Goal: Communication & Community: Answer question/provide support

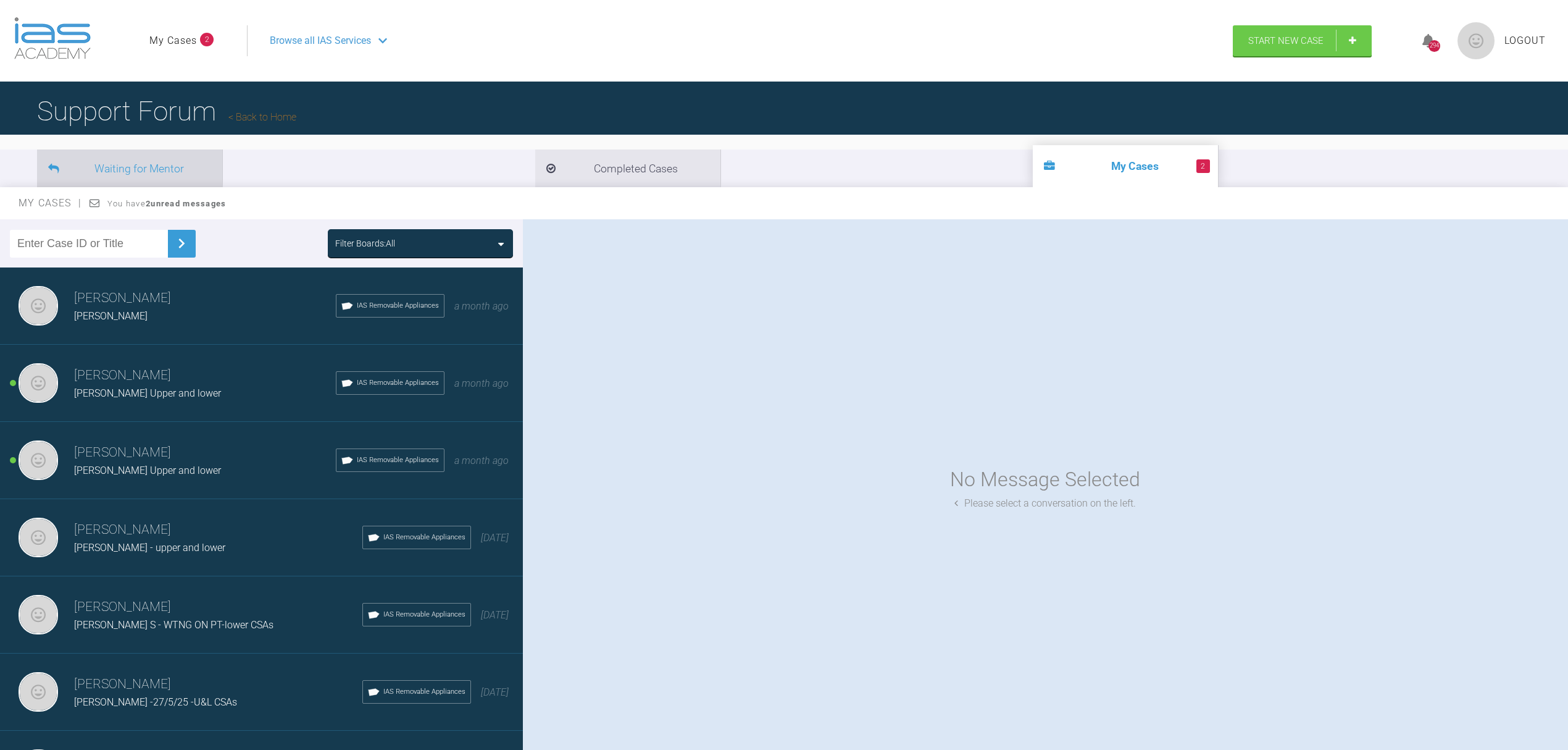
click at [166, 166] on li "Waiting for Mentor" at bounding box center [129, 168] width 185 height 38
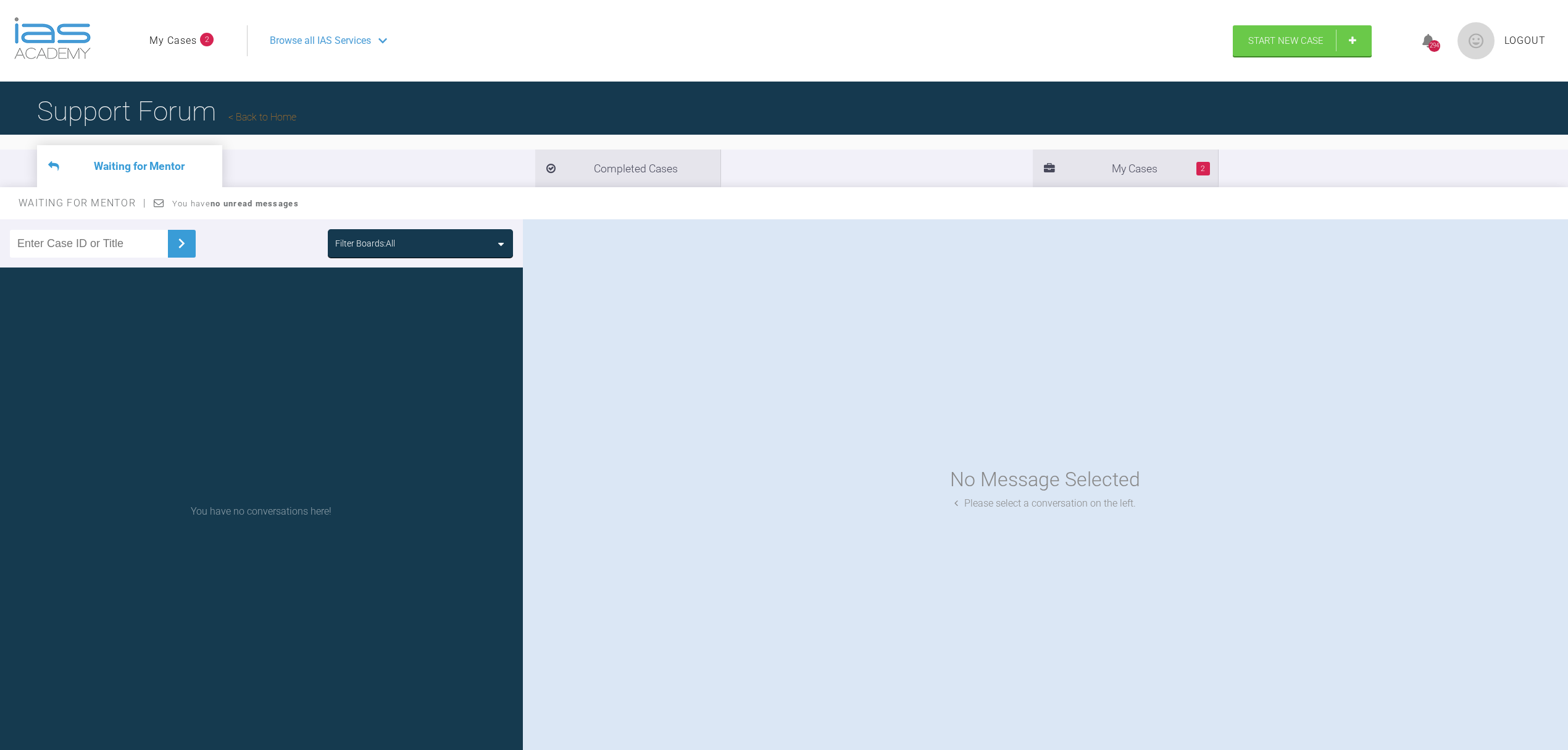
drag, startPoint x: 136, startPoint y: 242, endPoint x: 0, endPoint y: 229, distance: 136.6
click at [0, 229] on div "Filter Boards: All" at bounding box center [261, 243] width 523 height 48
type input "[PERSON_NAME]"
click at [176, 234] on img at bounding box center [181, 243] width 20 height 20
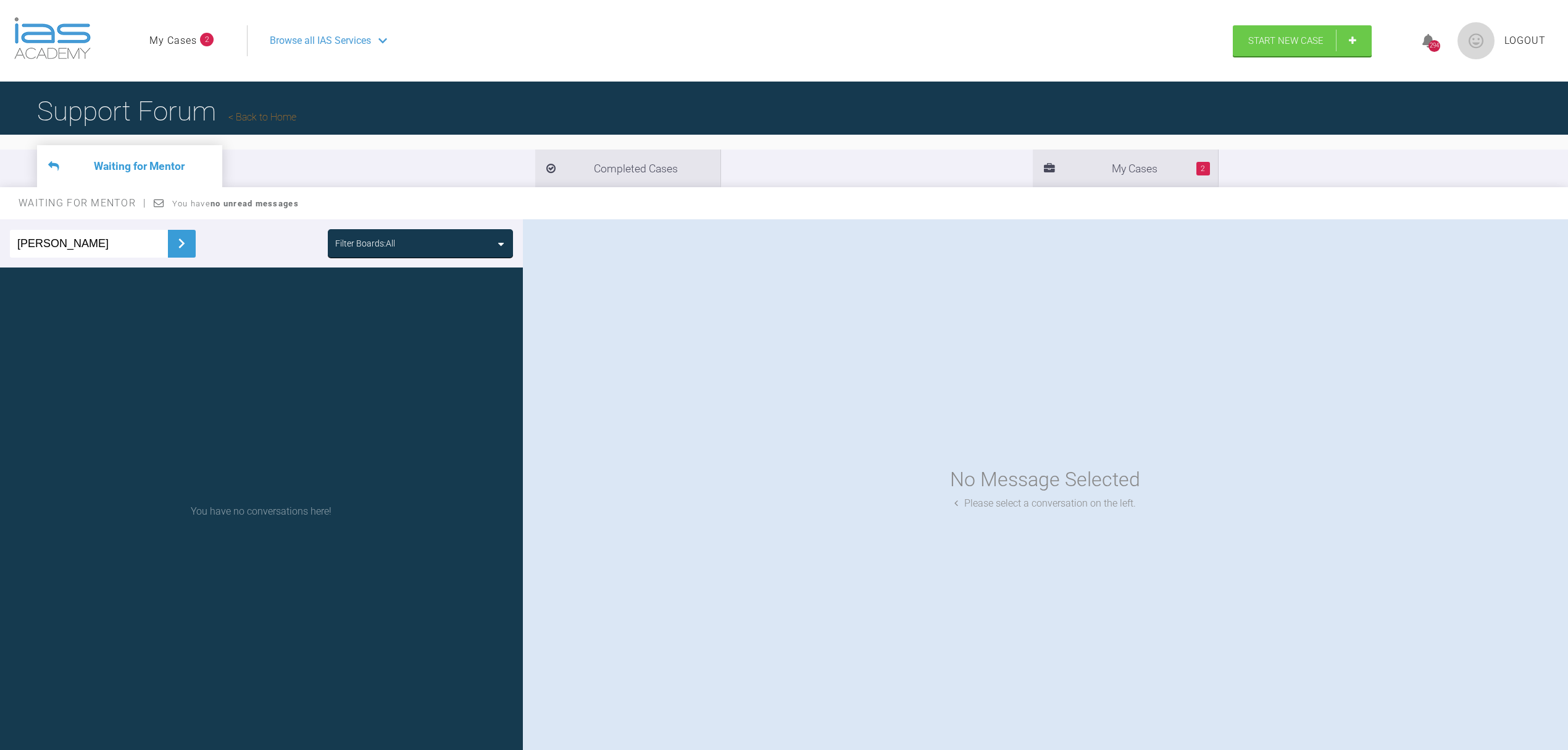
click at [176, 234] on img at bounding box center [181, 243] width 20 height 20
drag, startPoint x: 60, startPoint y: 240, endPoint x: 0, endPoint y: 243, distance: 60.1
click at [0, 243] on div "[PERSON_NAME] Filter Boards: All" at bounding box center [261, 243] width 523 height 48
click at [1043, 167] on icon at bounding box center [1048, 168] width 11 height 11
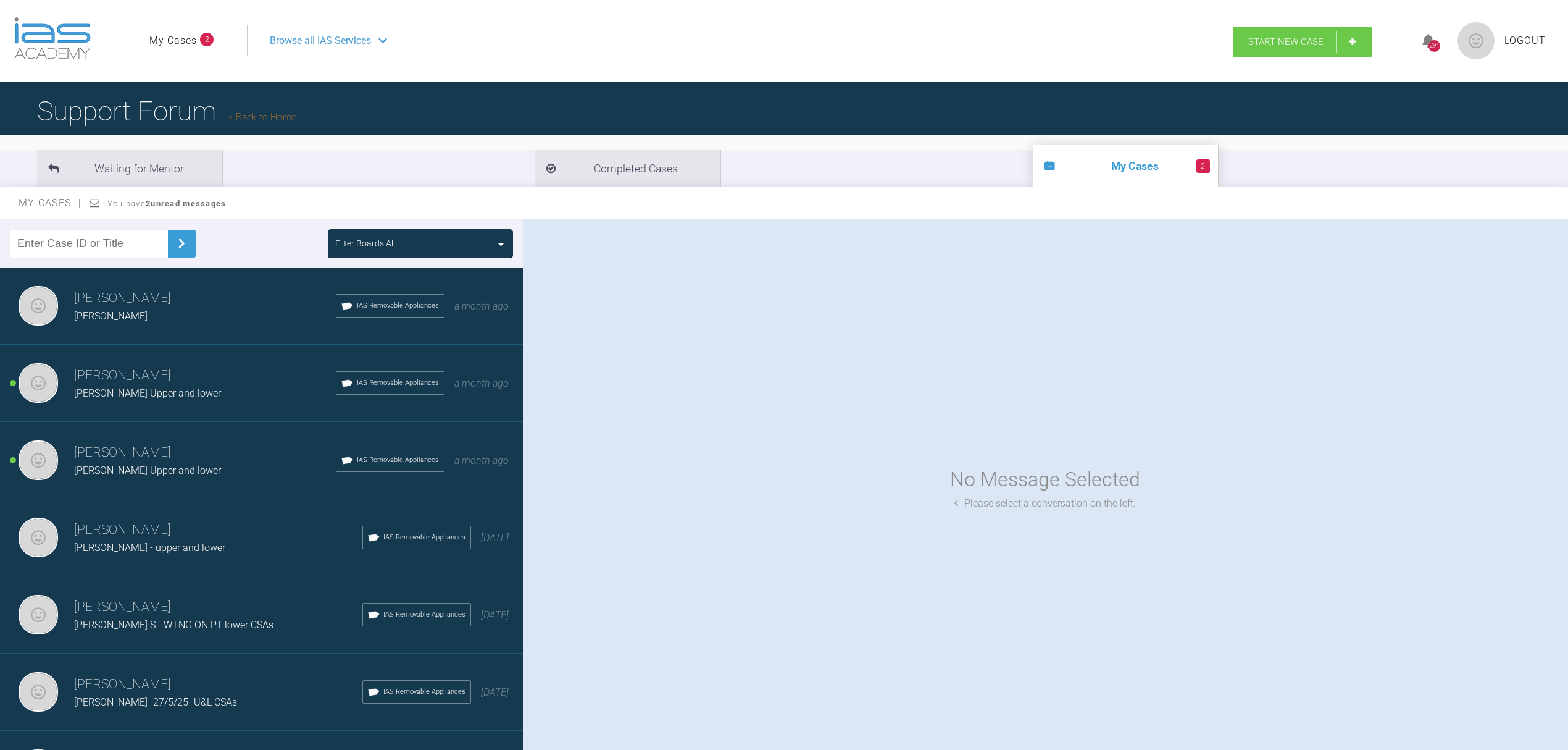
click at [1279, 38] on span "Start New Case" at bounding box center [1286, 41] width 75 height 11
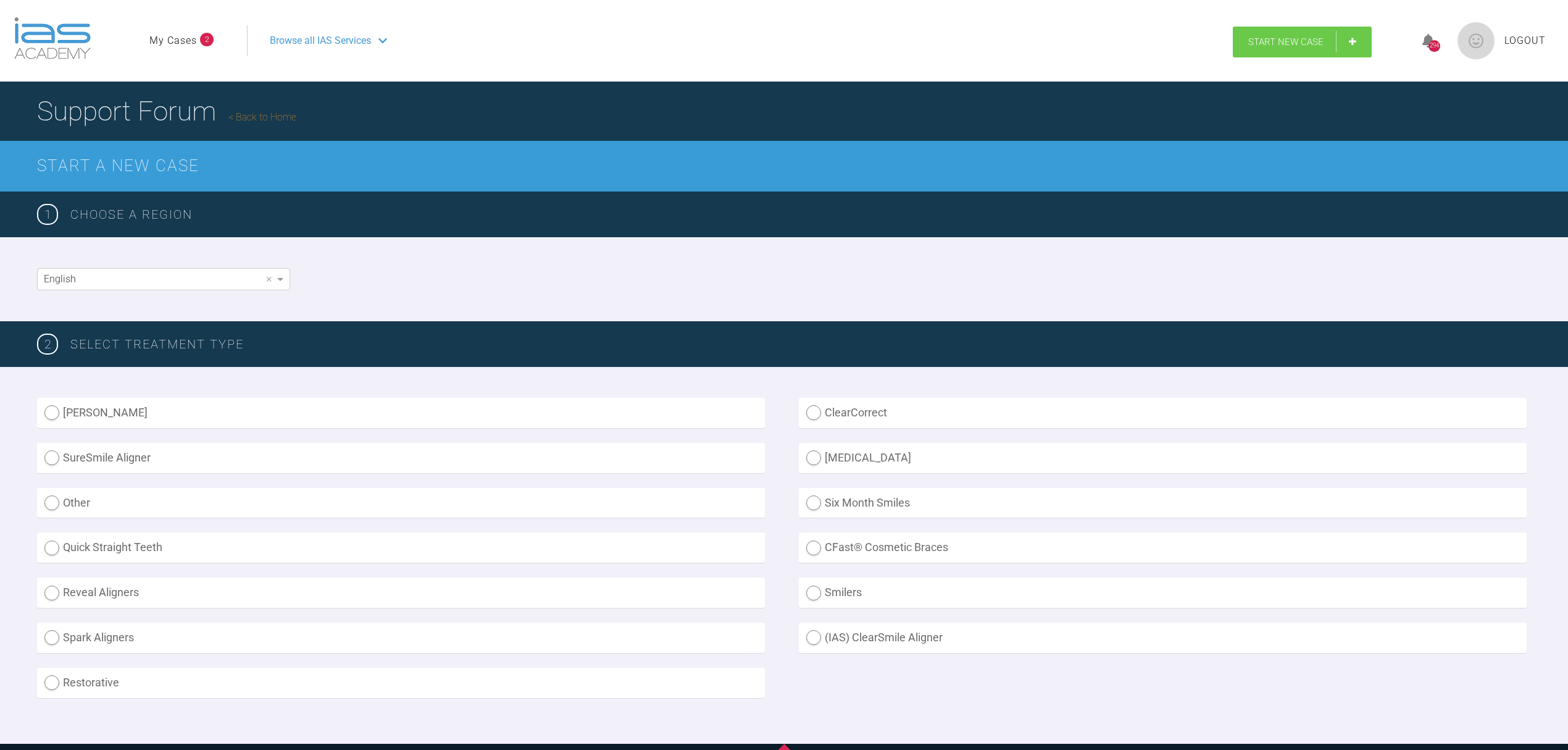
click at [1343, 38] on link "Start New Case" at bounding box center [1302, 42] width 139 height 31
click at [1351, 42] on link "Start New Case" at bounding box center [1302, 42] width 139 height 31
click at [1276, 38] on span "Start New Case" at bounding box center [1286, 41] width 75 height 11
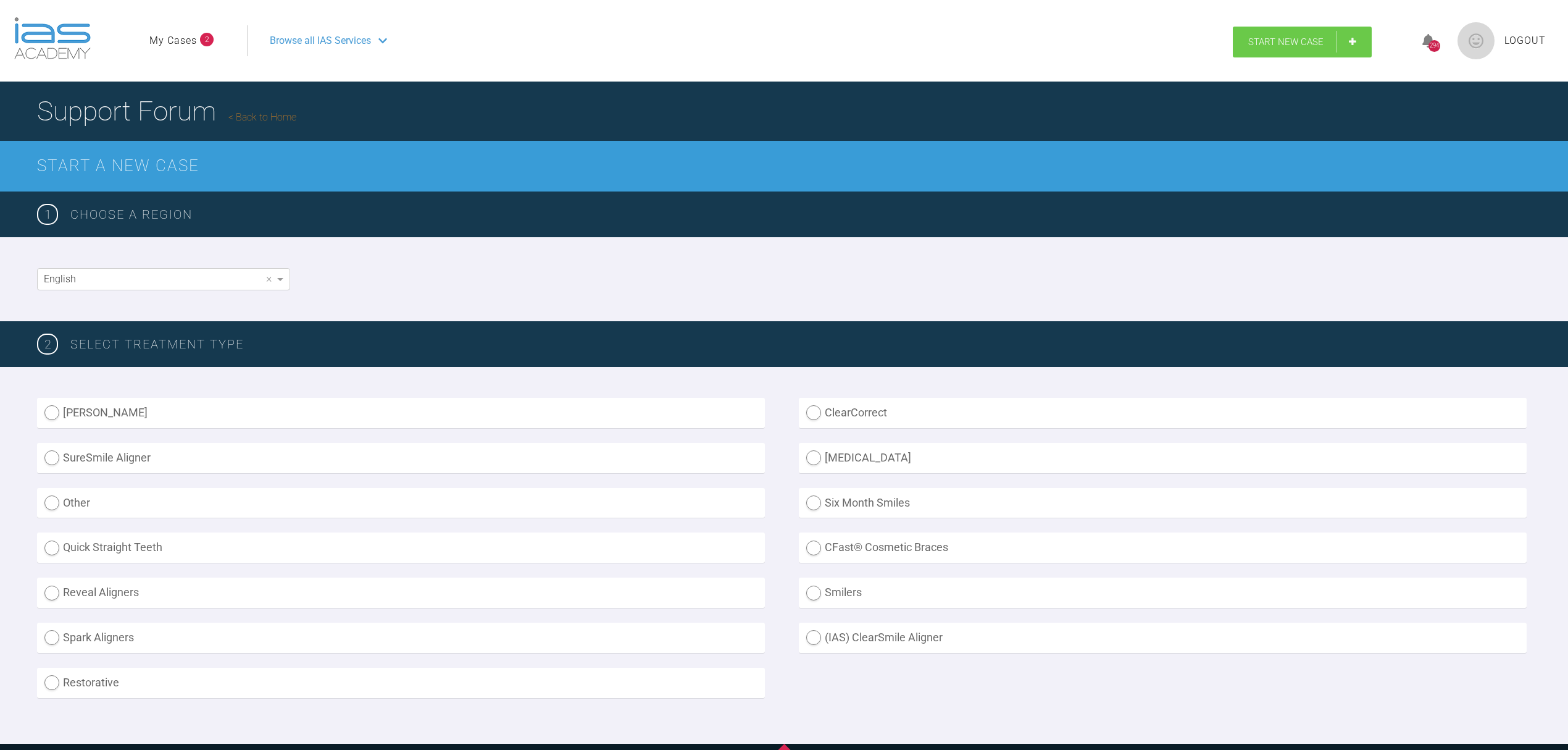
click at [1300, 31] on link "Start New Case" at bounding box center [1302, 42] width 139 height 31
drag, startPoint x: 1299, startPoint y: 31, endPoint x: 1292, endPoint y: 31, distance: 7.0
click at [1292, 31] on link "Start New Case" at bounding box center [1302, 42] width 139 height 31
click at [176, 35] on link "My Cases" at bounding box center [173, 41] width 48 height 16
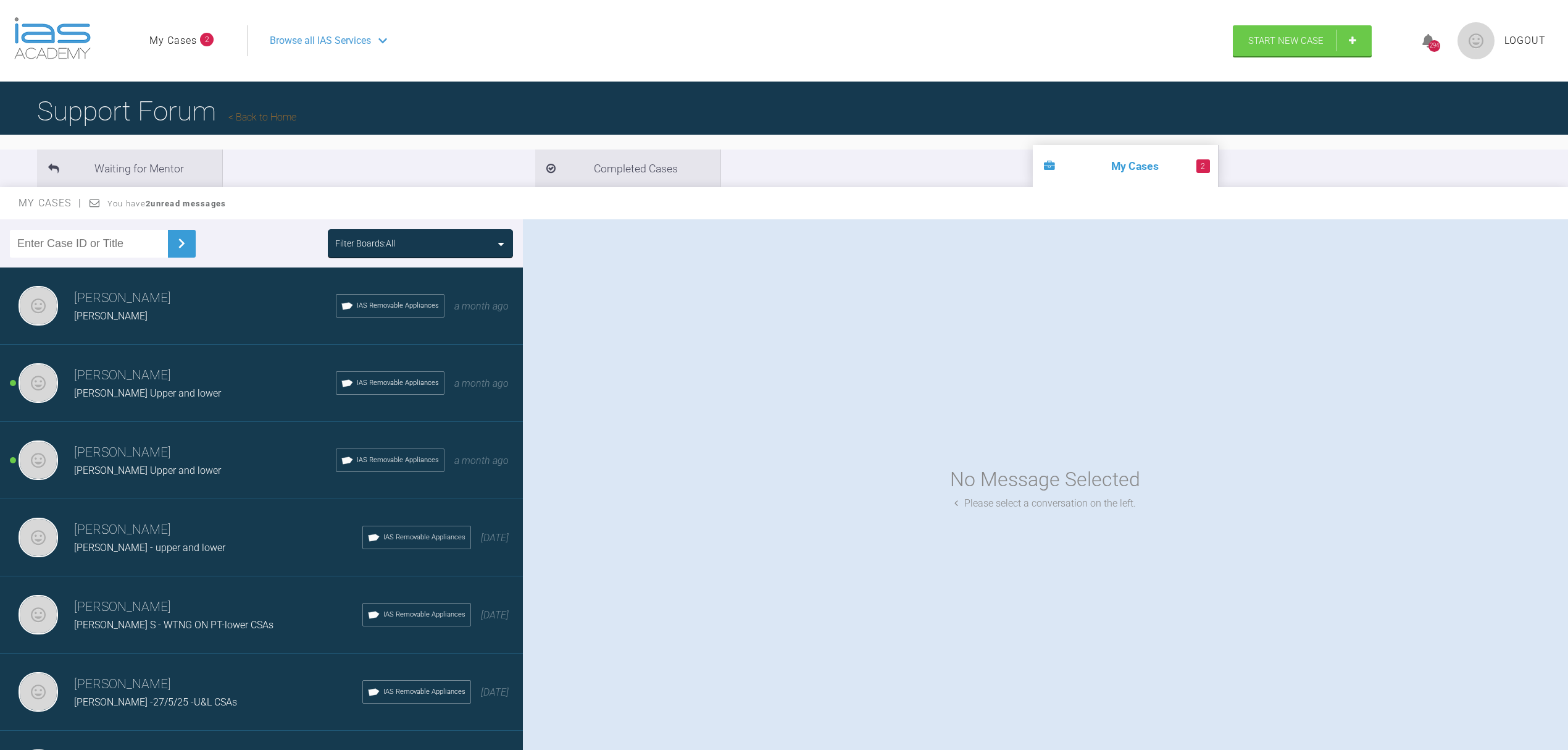
click at [124, 388] on span "[PERSON_NAME] Upper and lower" at bounding box center [147, 393] width 147 height 12
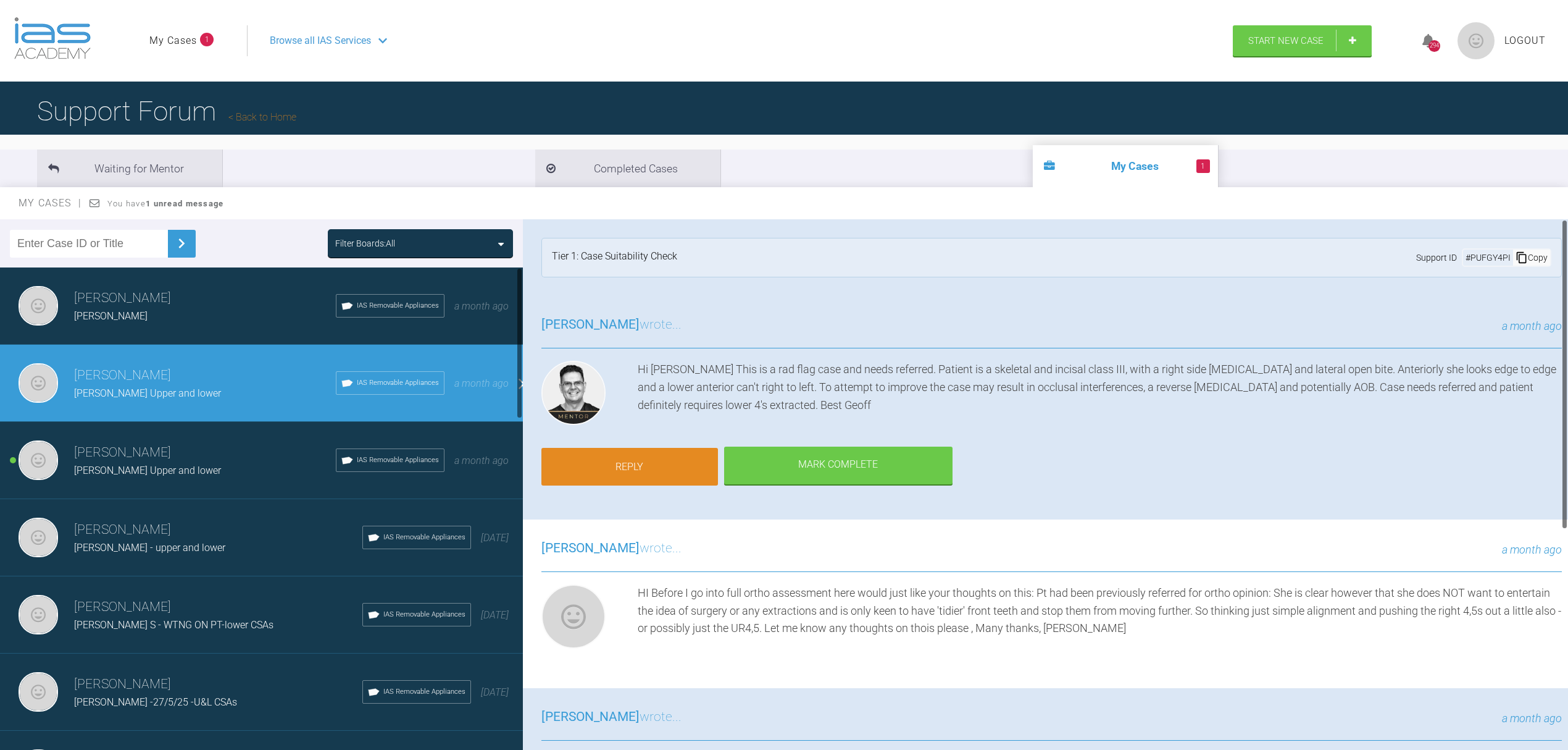
click at [655, 448] on link "Reply" at bounding box center [629, 467] width 176 height 38
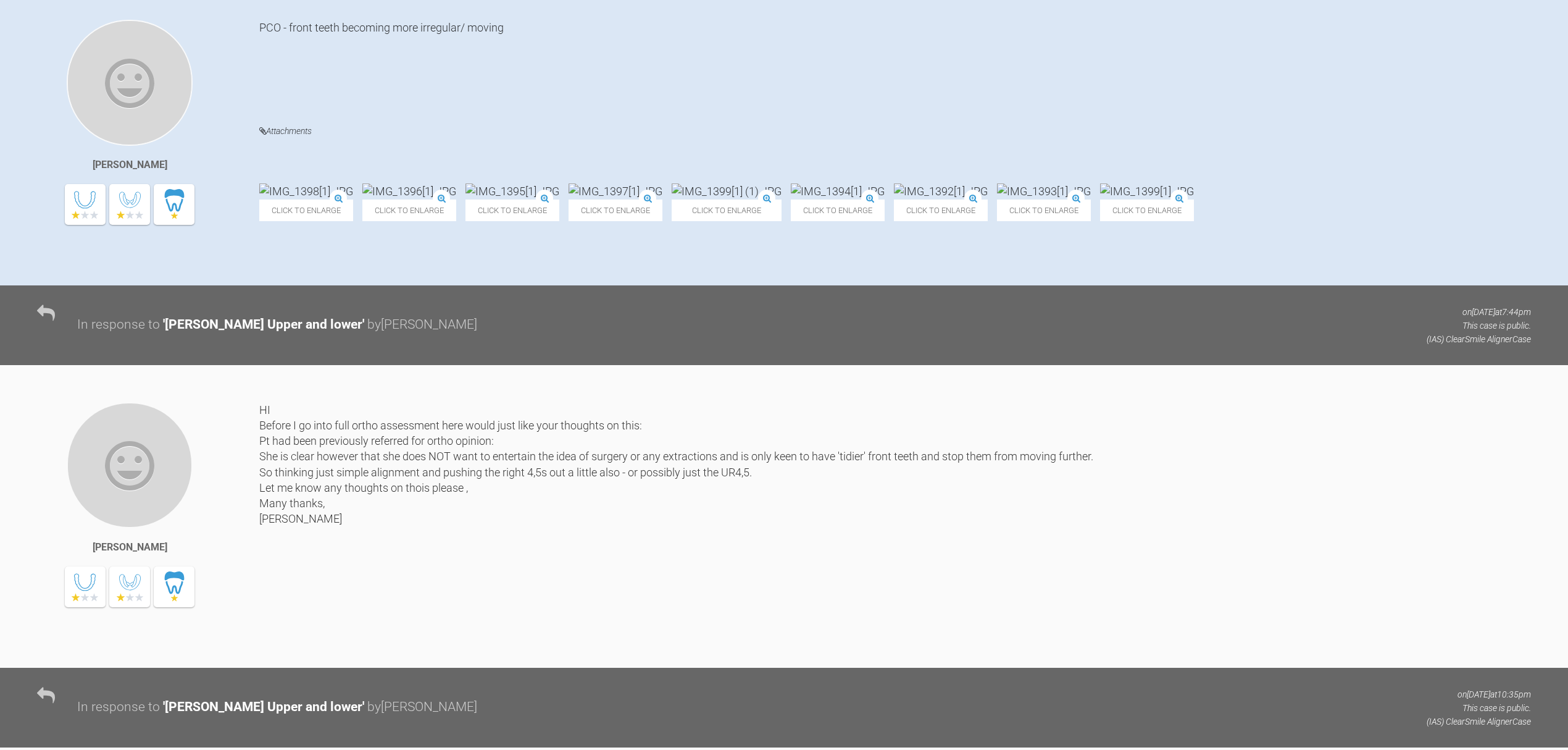
scroll to position [139, 0]
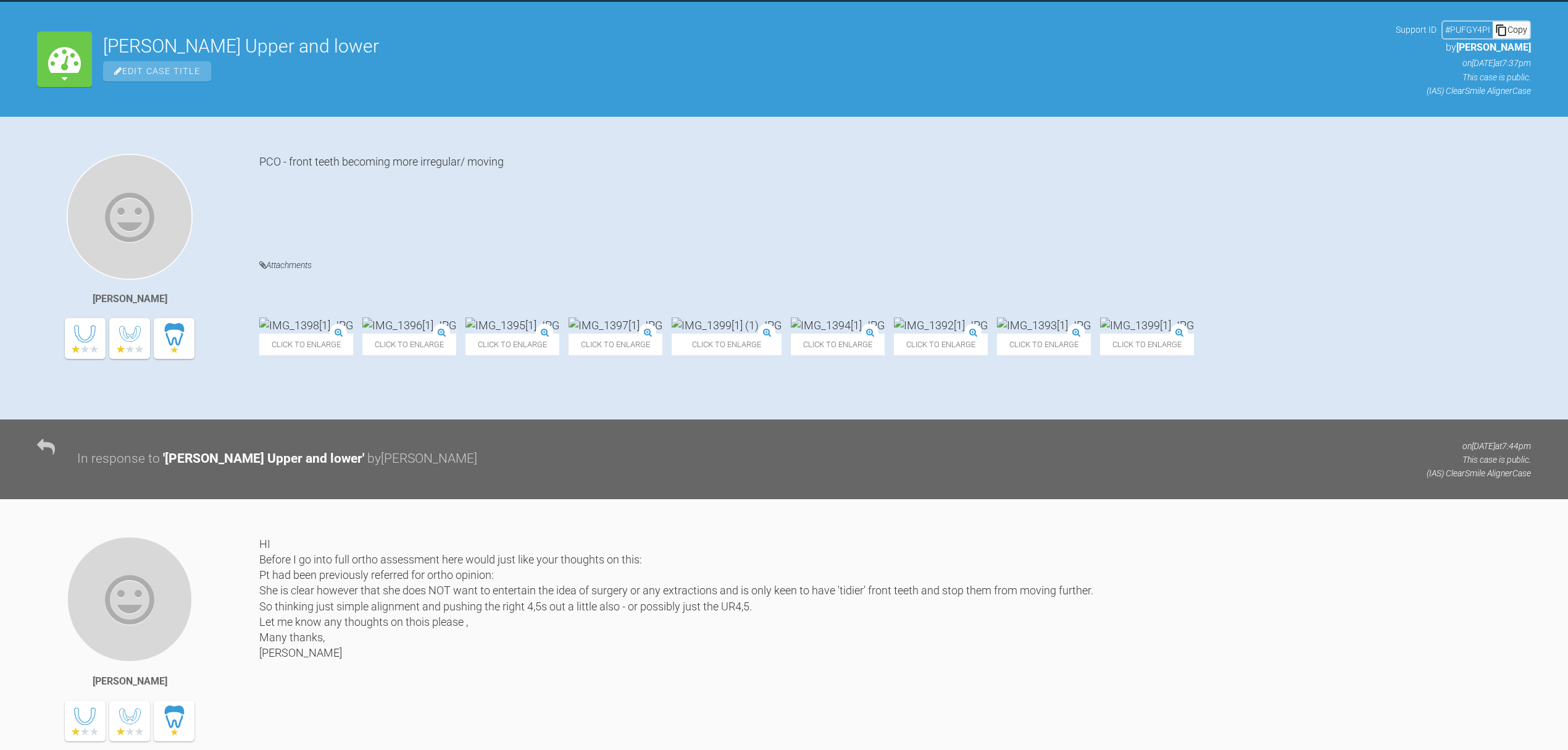
click at [444, 317] on img at bounding box center [409, 325] width 94 height 15
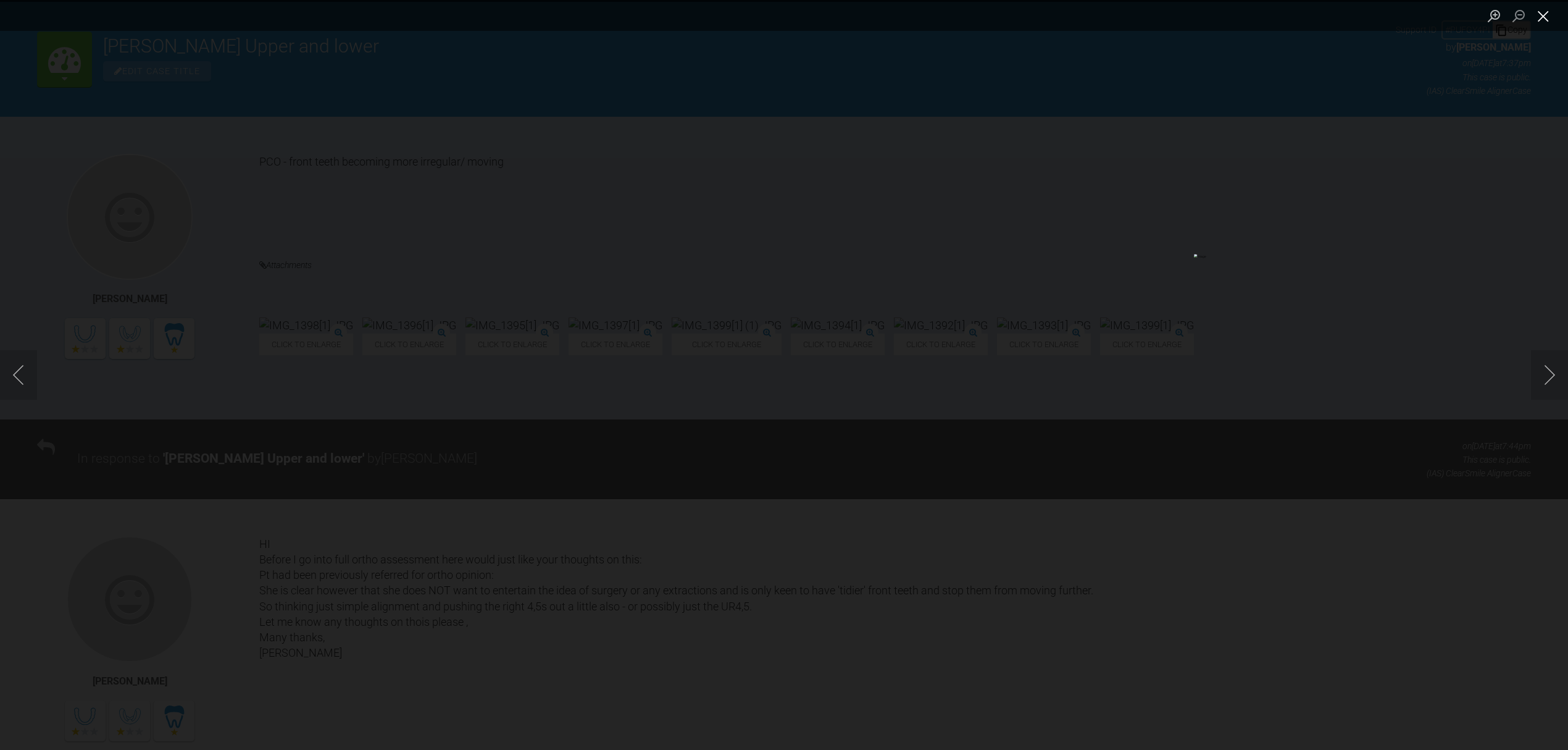
click at [1536, 15] on button "Close lightbox" at bounding box center [1543, 16] width 25 height 22
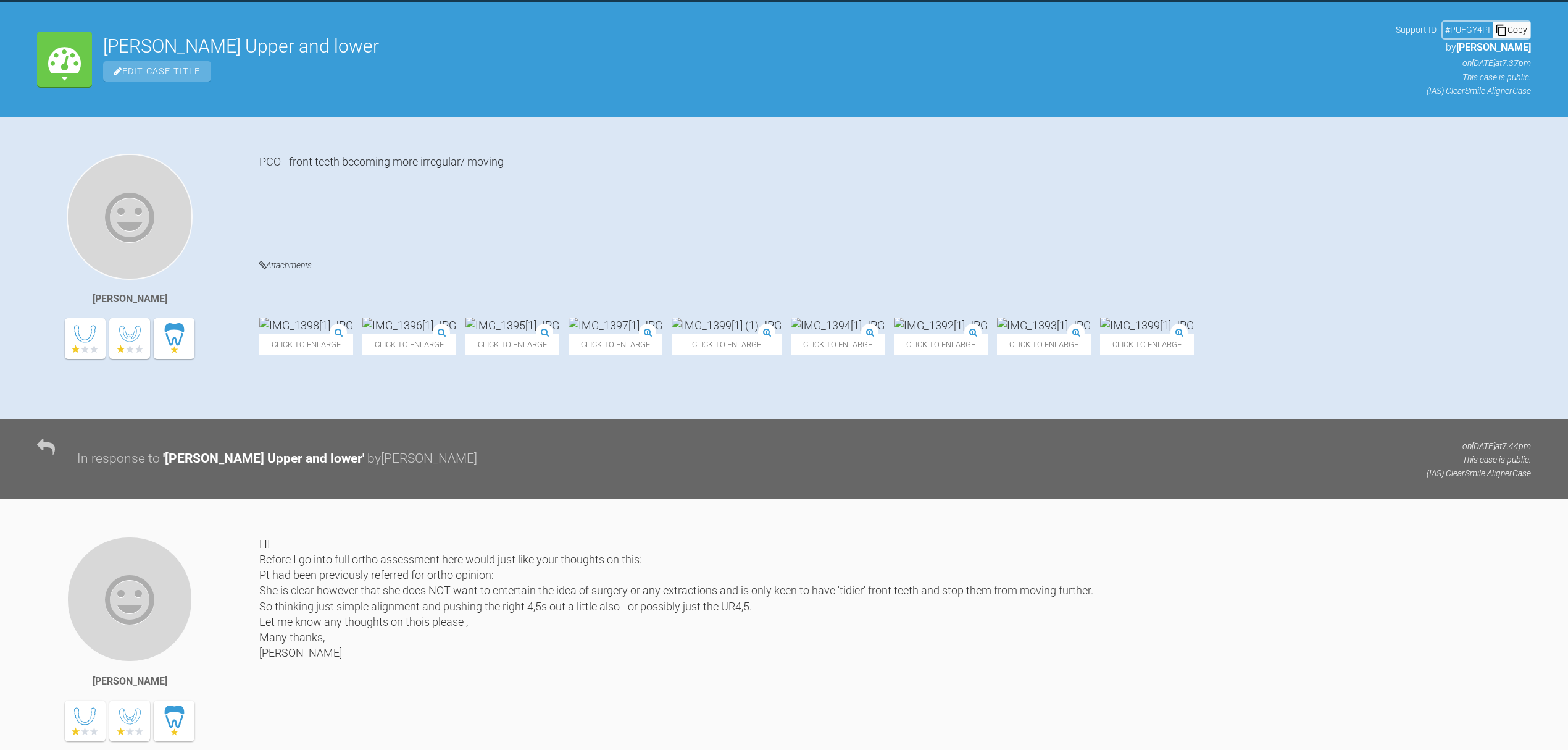
click at [559, 317] on img at bounding box center [512, 325] width 94 height 15
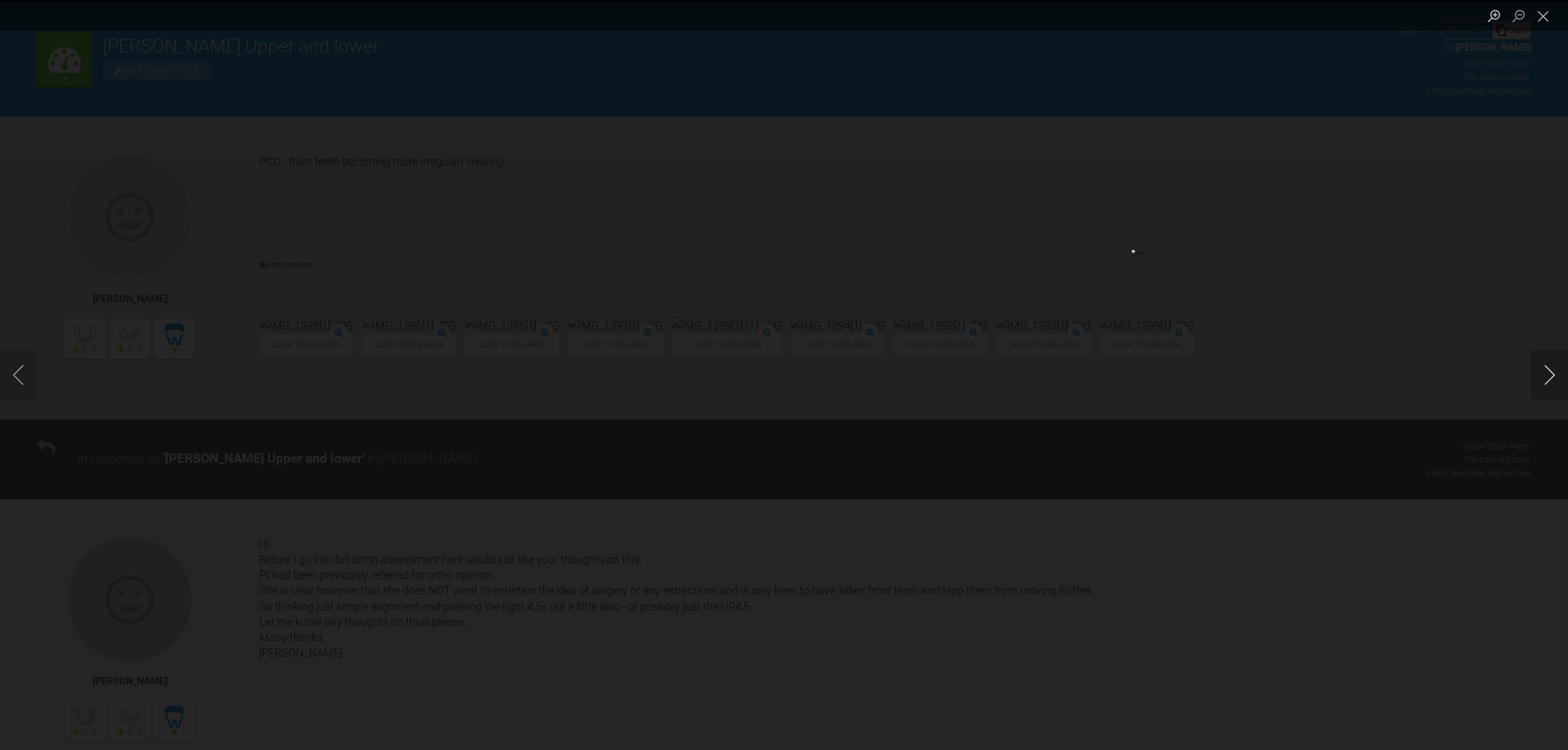
click at [1549, 373] on button "Next image" at bounding box center [1549, 375] width 37 height 49
click at [1548, 16] on button "Close lightbox" at bounding box center [1543, 16] width 25 height 22
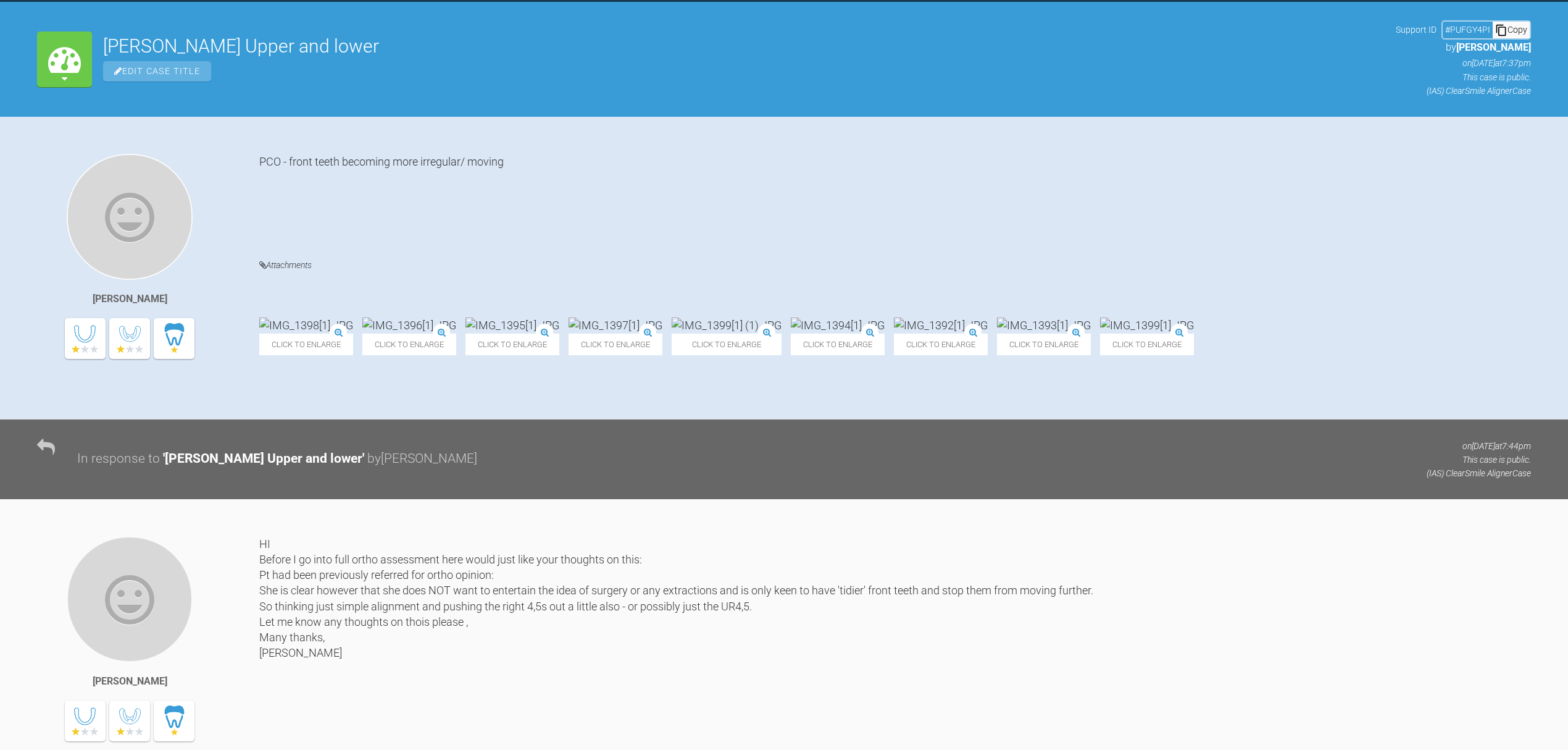
click at [662, 317] on img at bounding box center [615, 325] width 94 height 15
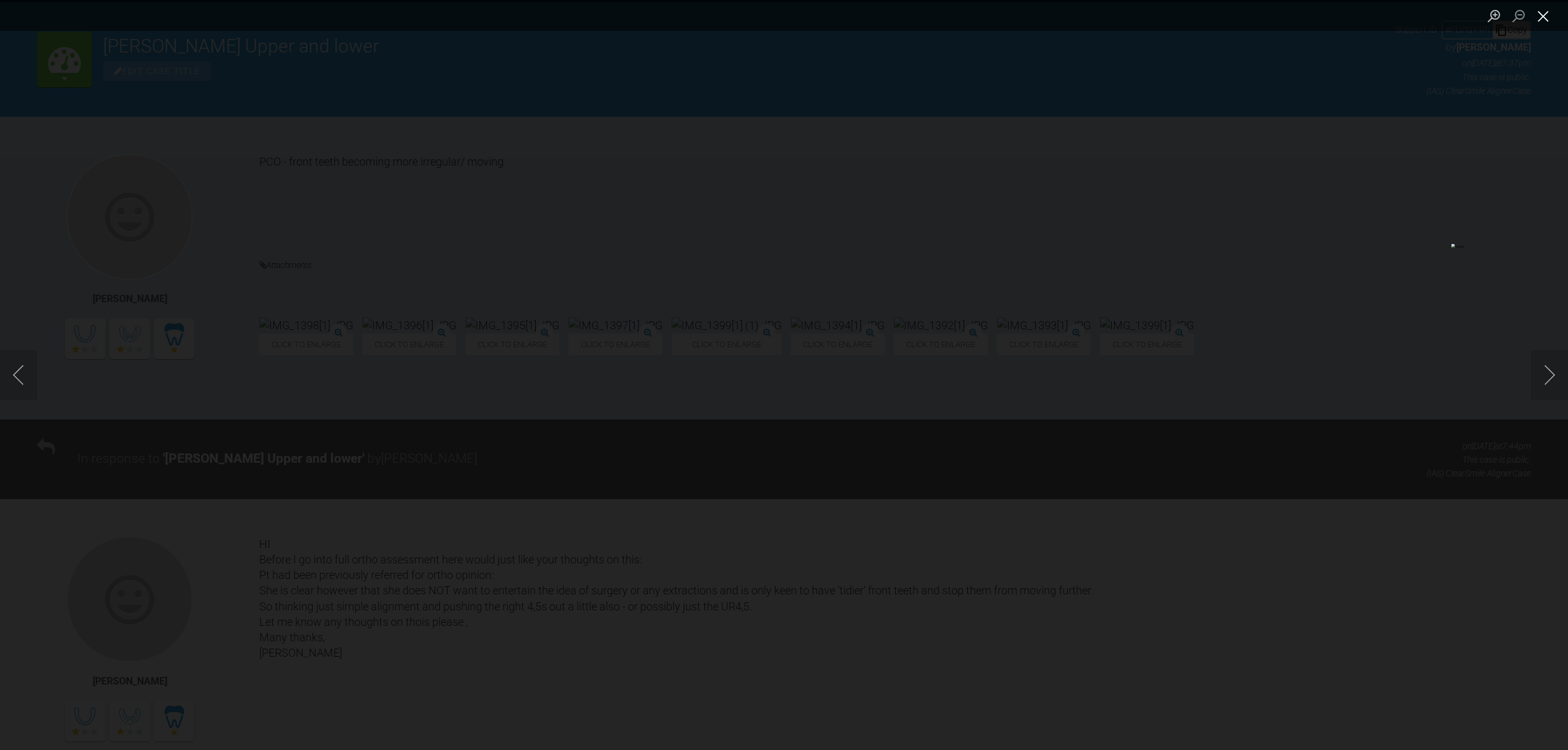
click at [1540, 17] on button "Close lightbox" at bounding box center [1543, 16] width 25 height 22
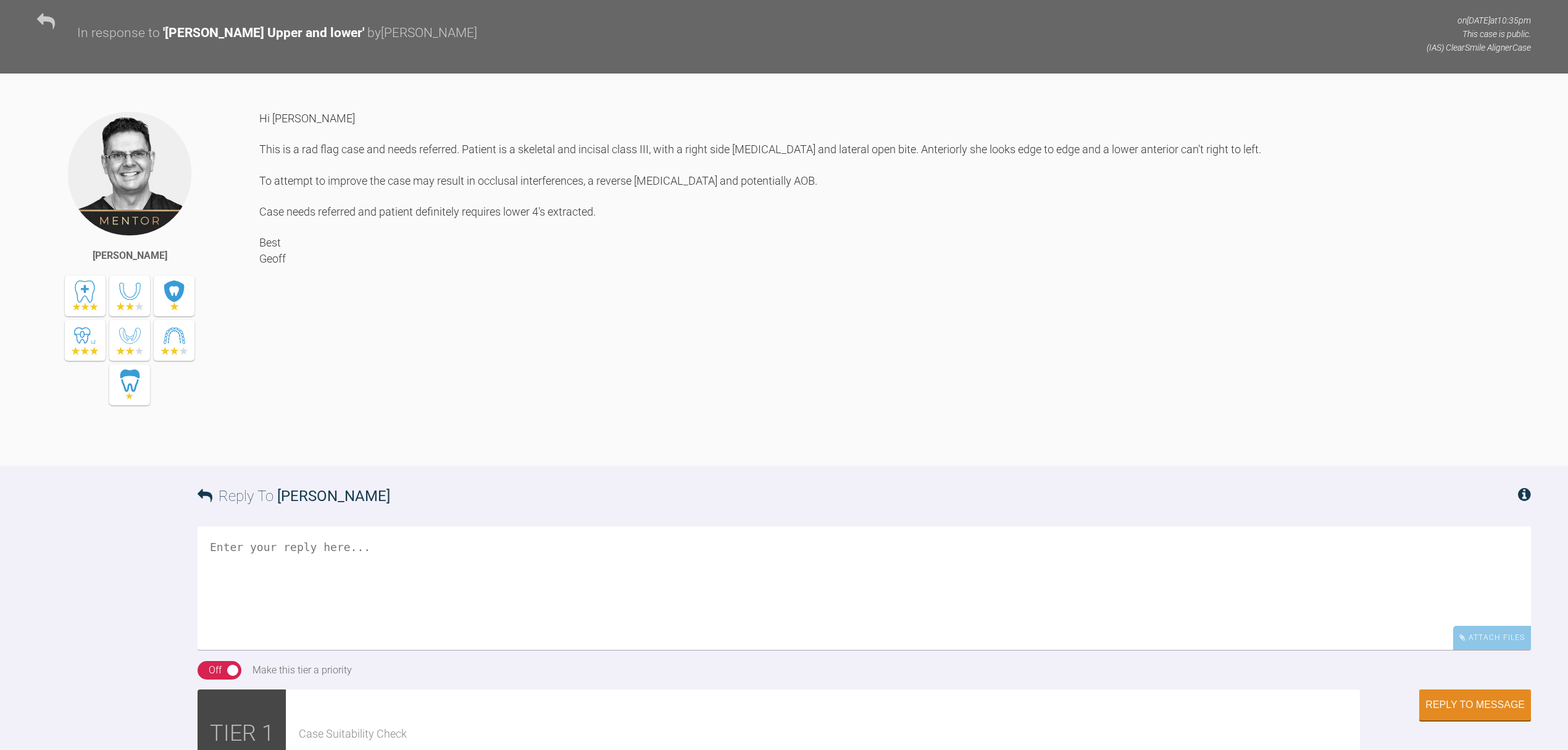
scroll to position [988, 0]
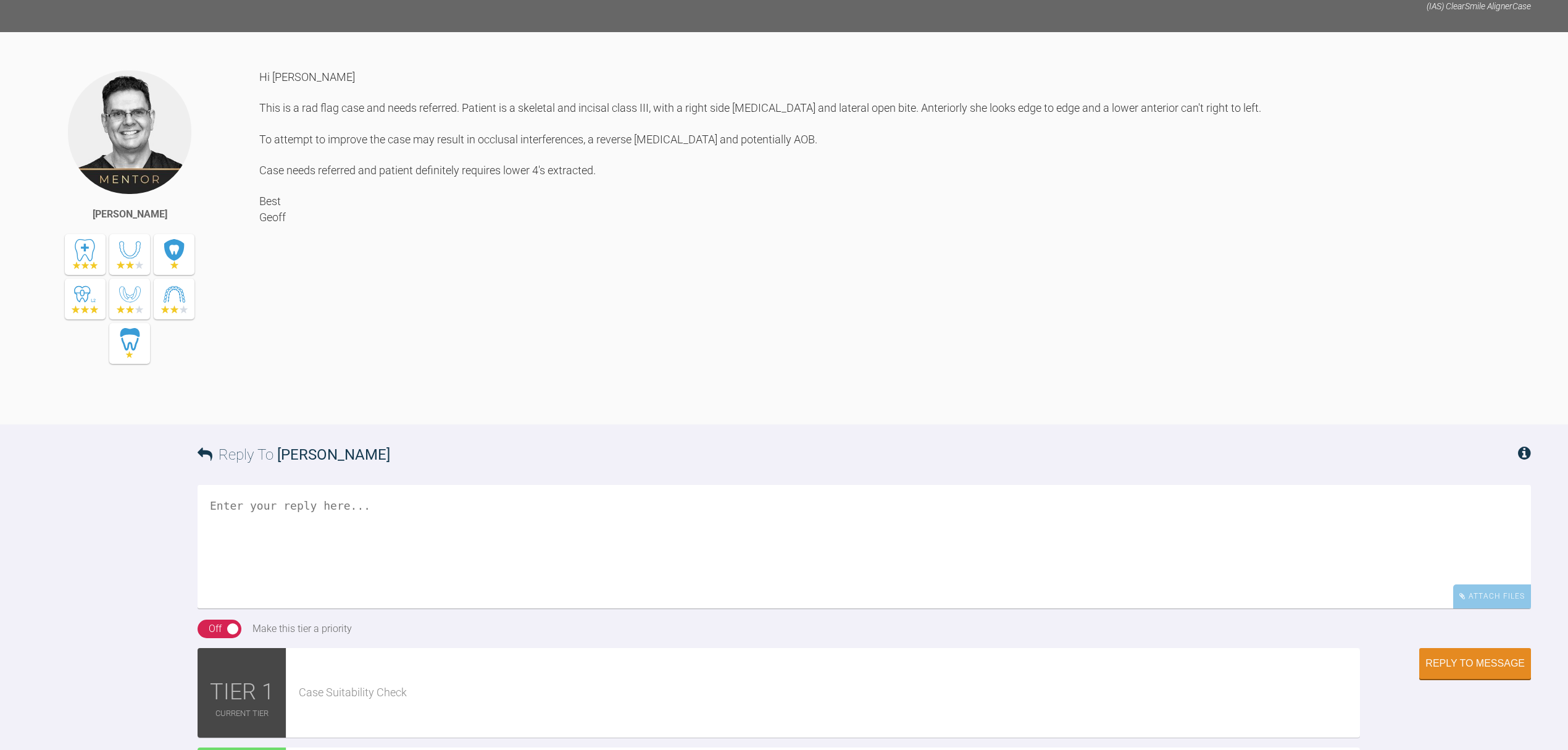
click at [324, 490] on textarea at bounding box center [863, 547] width 1333 height 123
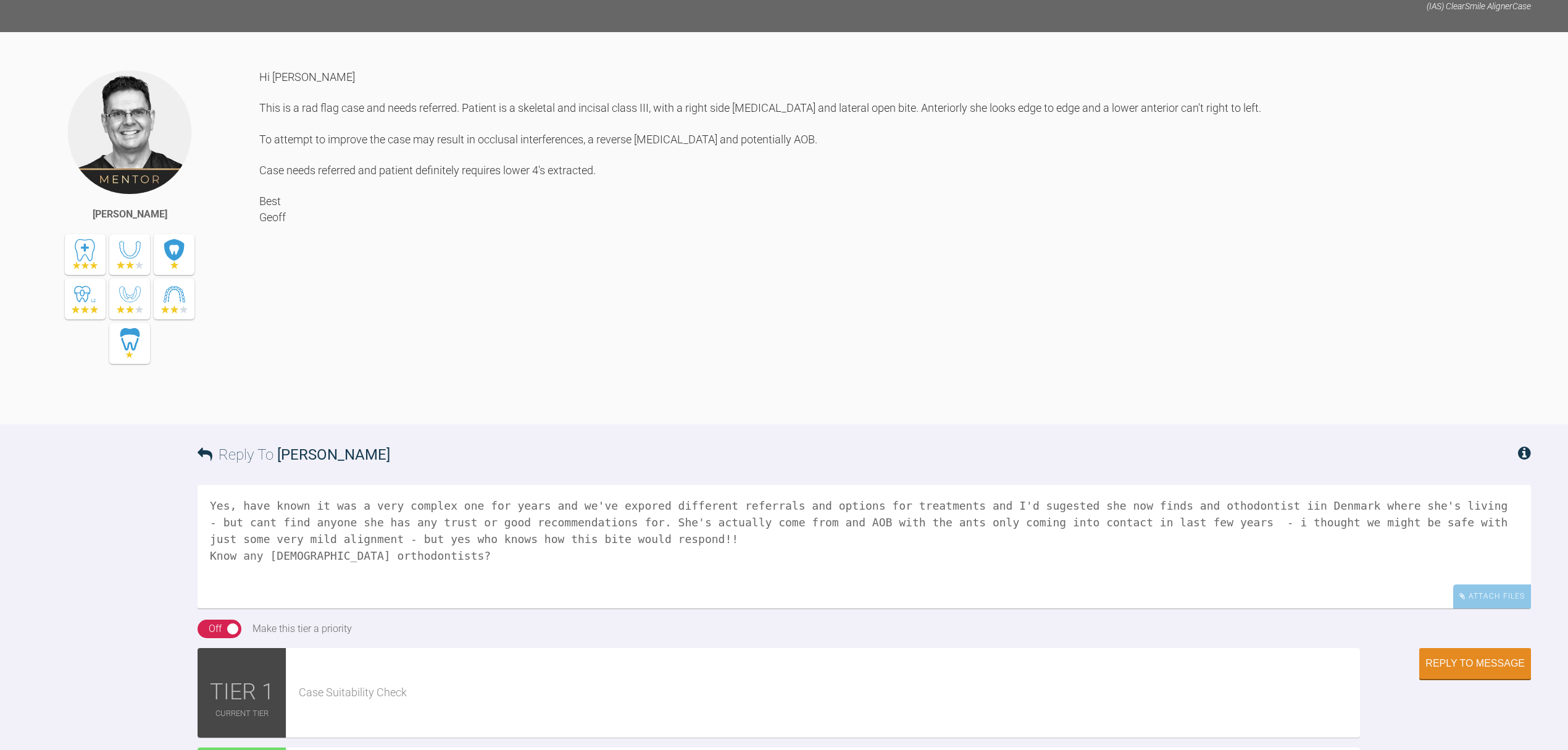
click at [467, 552] on textarea "Yes, have known it was a very complex one for years and we've expored different…" at bounding box center [863, 547] width 1333 height 123
click at [247, 568] on textarea "Yes, have known it was a very complex one for years and we've expored different…" at bounding box center [863, 547] width 1333 height 123
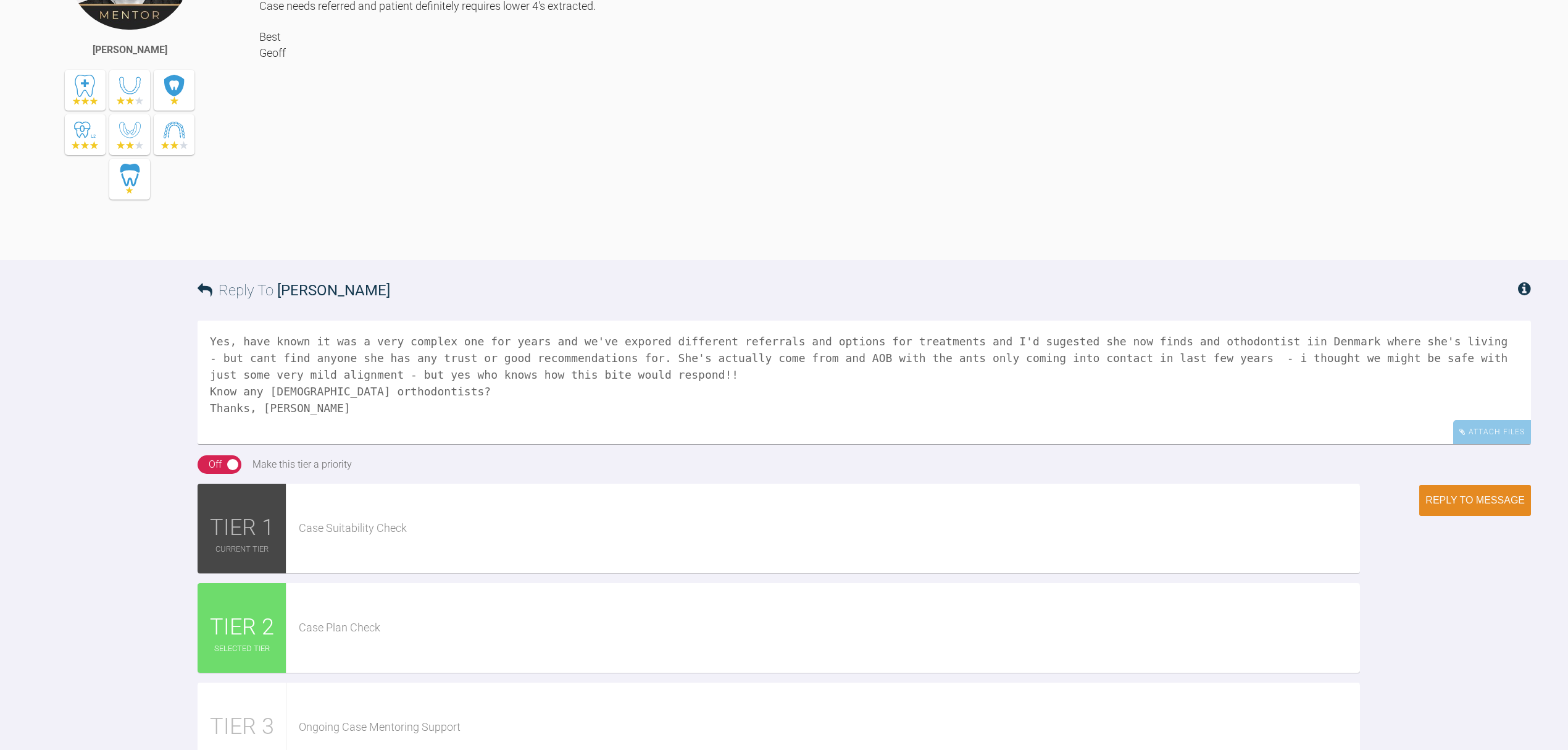
type textarea "Yes, have known it was a very complex one for years and we've expored different…"
click at [1437, 494] on div "Reply to Message" at bounding box center [1474, 500] width 99 height 11
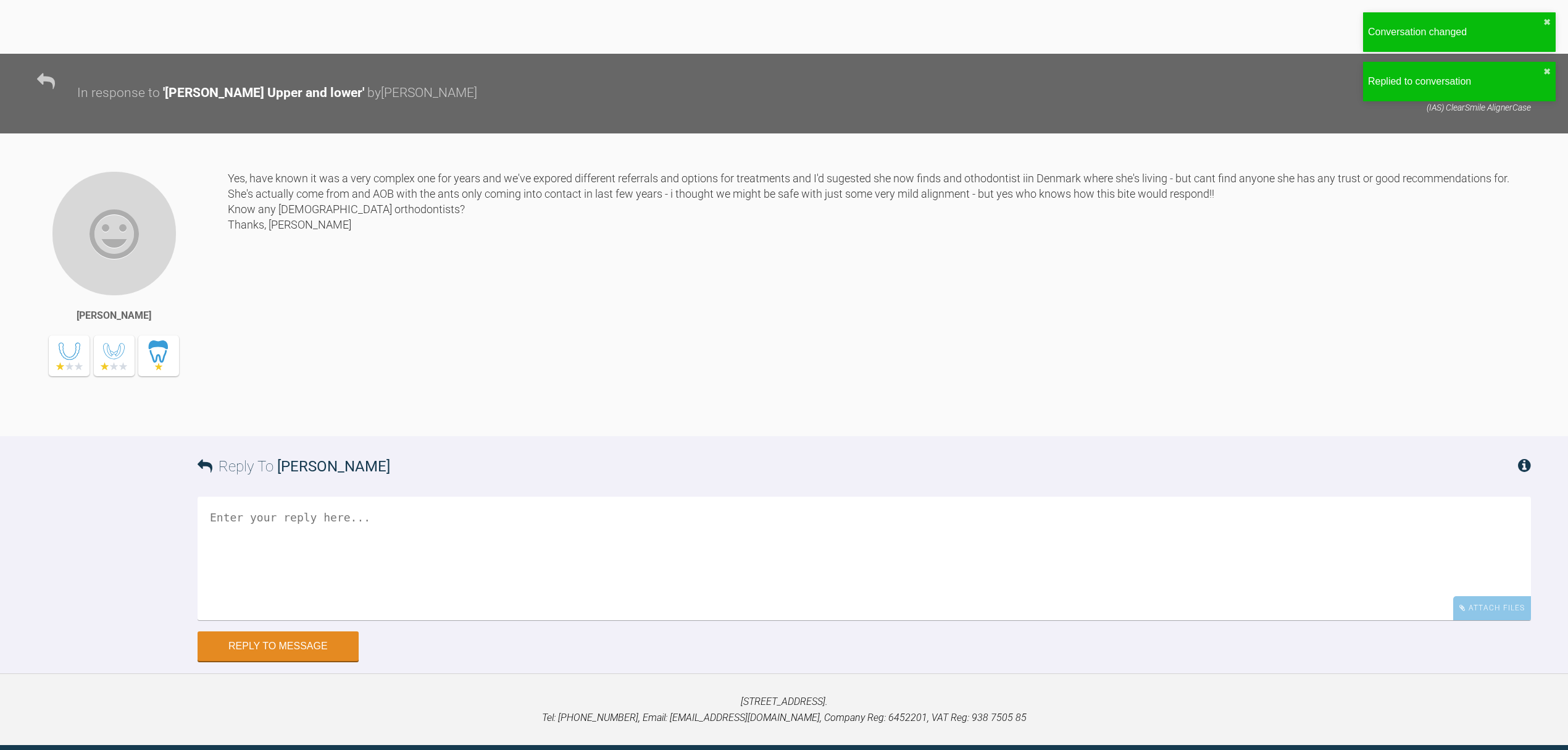
scroll to position [1377, 0]
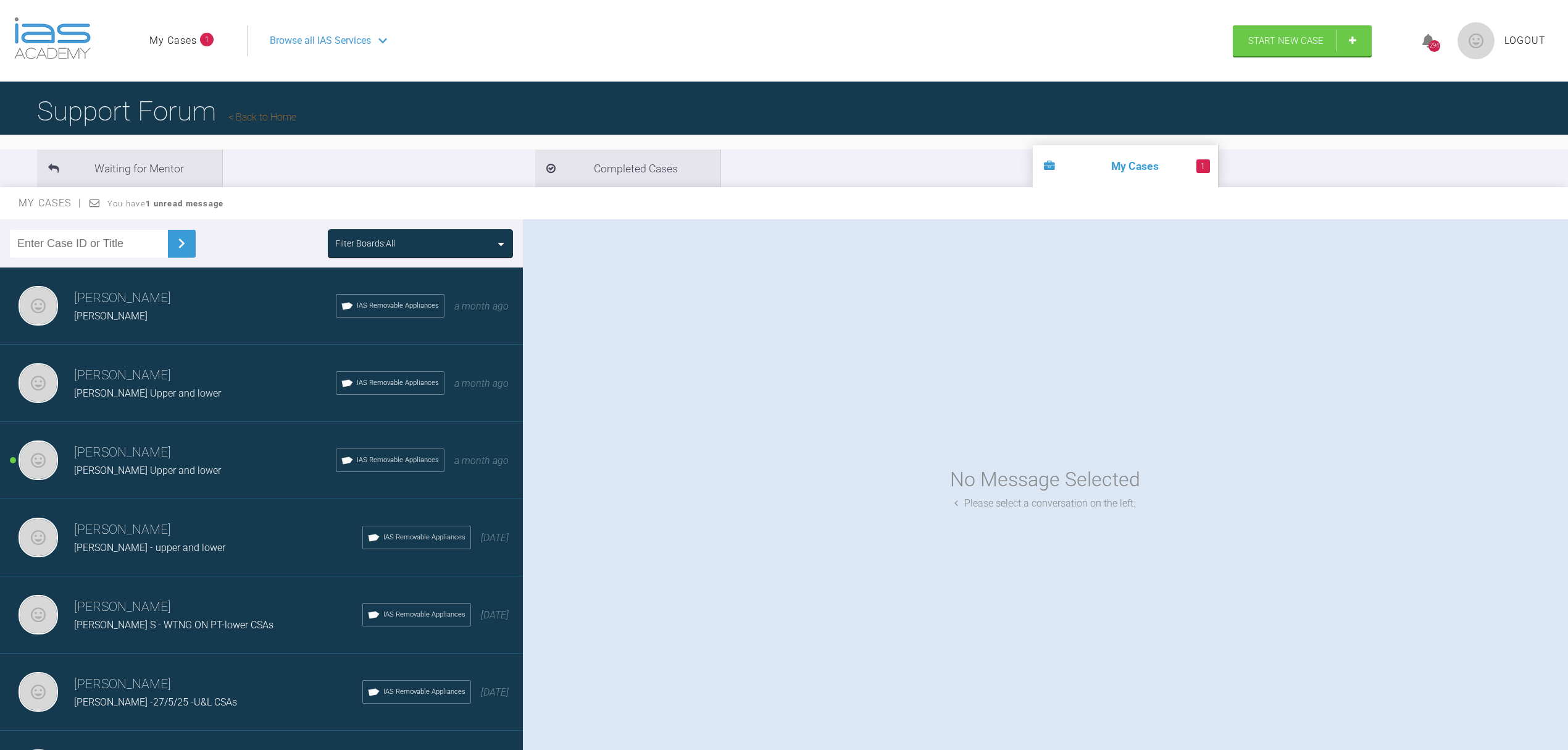
click at [102, 386] on div "[PERSON_NAME] Upper and lower" at bounding box center [205, 394] width 262 height 16
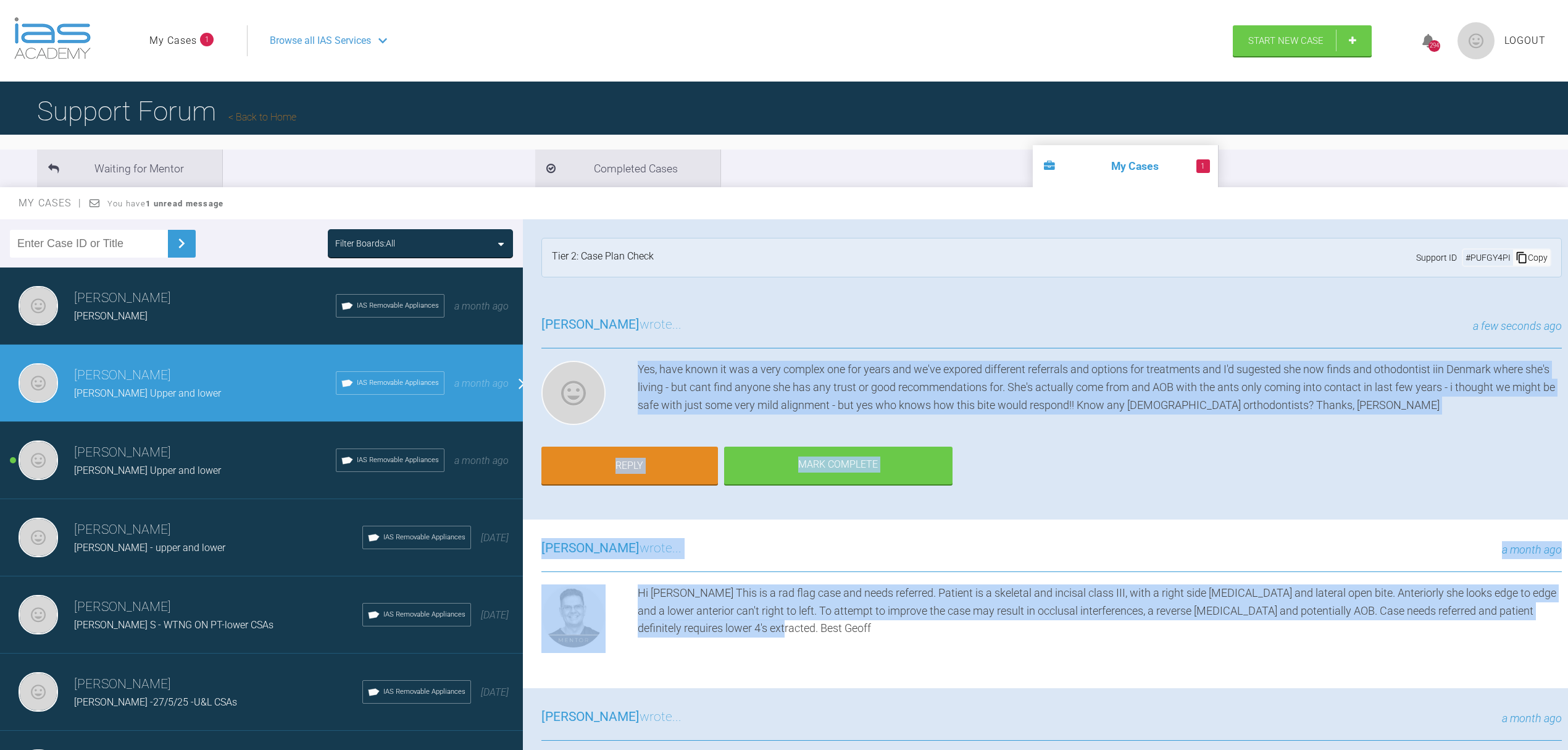
drag, startPoint x: 636, startPoint y: 364, endPoint x: 884, endPoint y: 653, distance: 380.8
click at [884, 653] on div "[PERSON_NAME] [PERSON_NAME] Upper and lower a few seconds ago Tier 2: Case Plan…" at bounding box center [1051, 657] width 1057 height 876
drag, startPoint x: 542, startPoint y: 317, endPoint x: 805, endPoint y: 620, distance: 401.2
click at [805, 620] on div "[PERSON_NAME] [PERSON_NAME] Upper and lower a few seconds ago Tier 2: Case Plan…" at bounding box center [1051, 657] width 1057 height 876
copy div "[PERSON_NAME] wrote... a few seconds ago Yes, have known it was a very complex …"
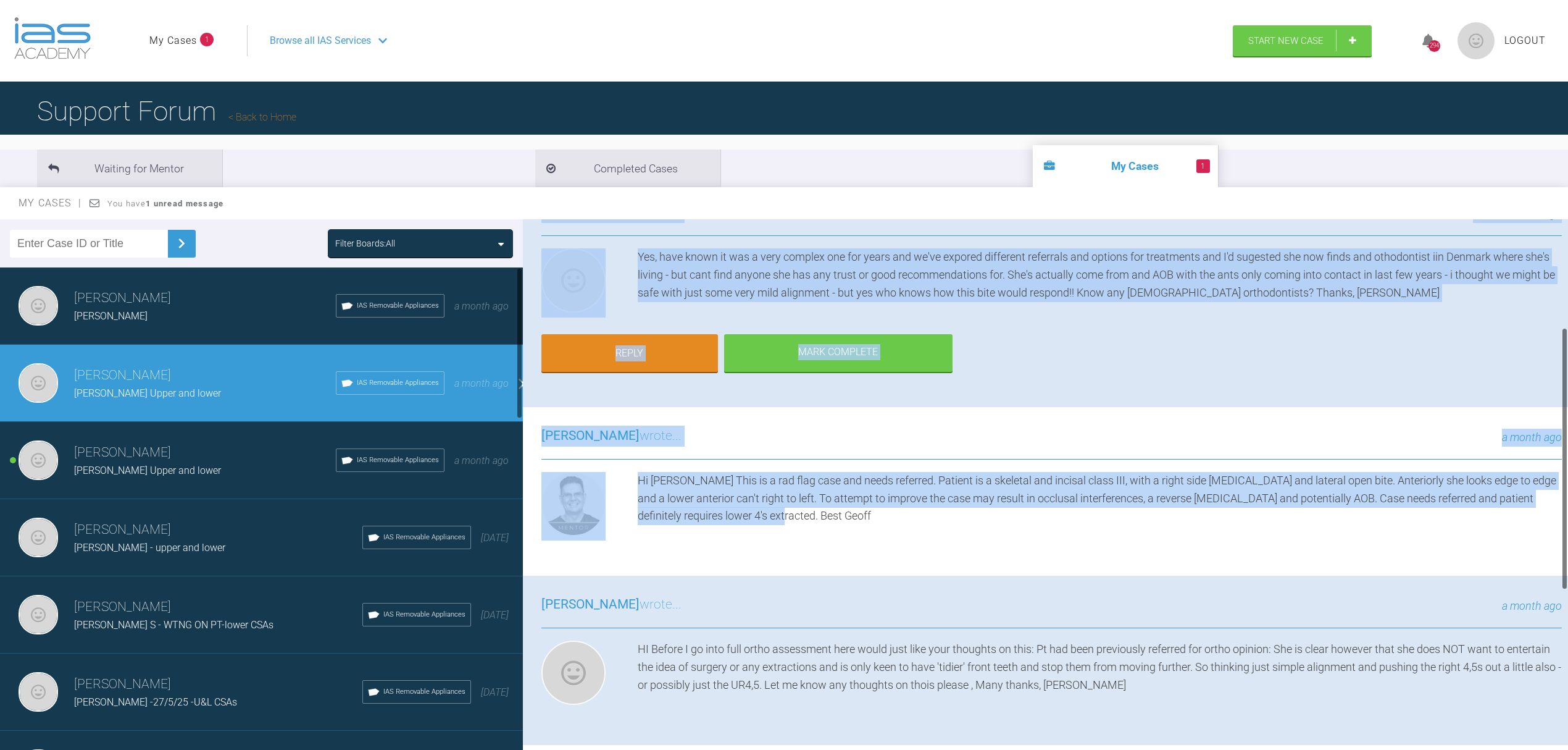
scroll to position [412, 0]
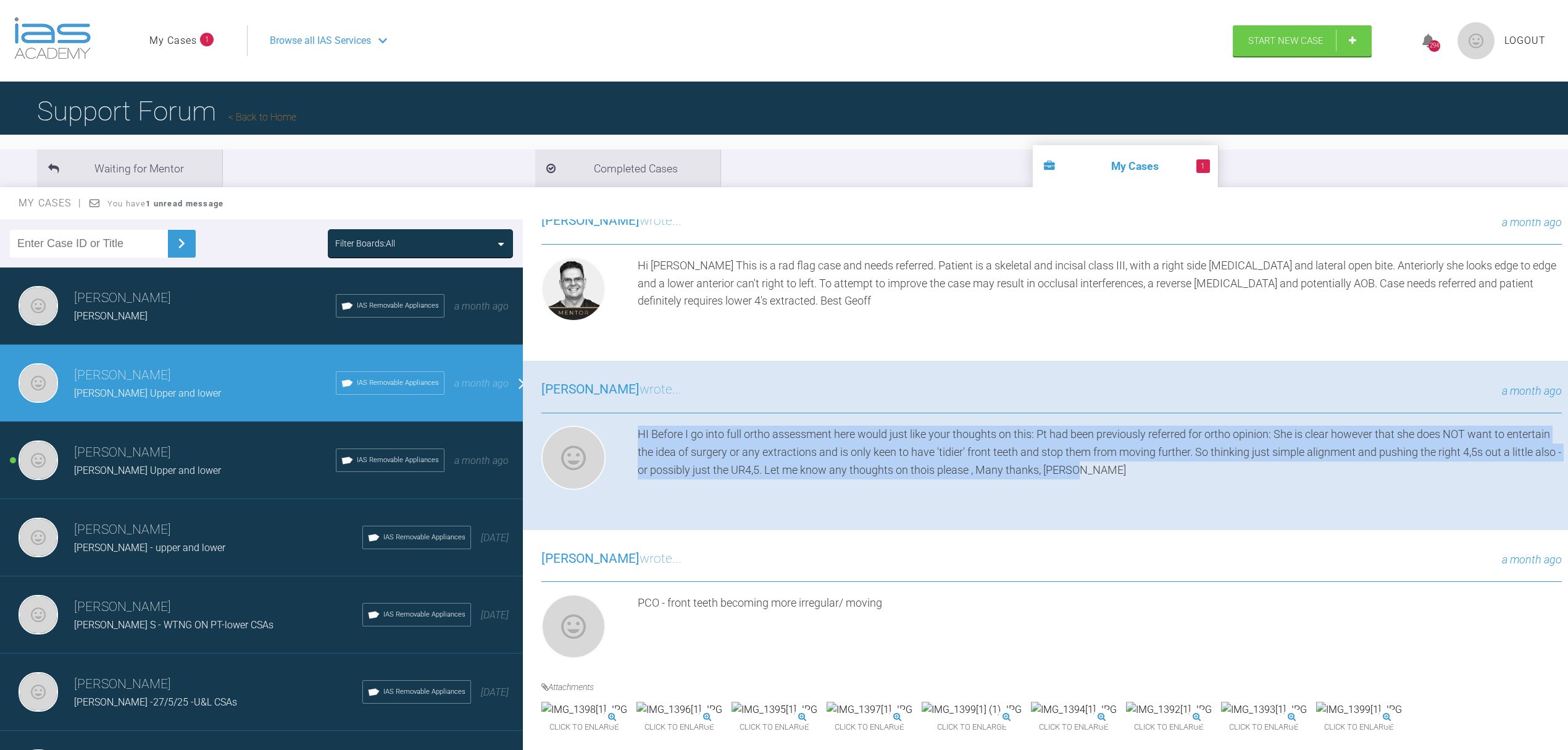
drag, startPoint x: 639, startPoint y: 326, endPoint x: 1233, endPoint y: 405, distance: 599.2
click at [1233, 405] on div "[PERSON_NAME] wrote... a month ago HI Before I go into full ortho assessment he…" at bounding box center [1051, 445] width 1057 height 168
copy div "HI Before I go into full ortho assessment here would just like your thoughts on…"
click at [1294, 36] on span "Start New Case" at bounding box center [1286, 41] width 75 height 11
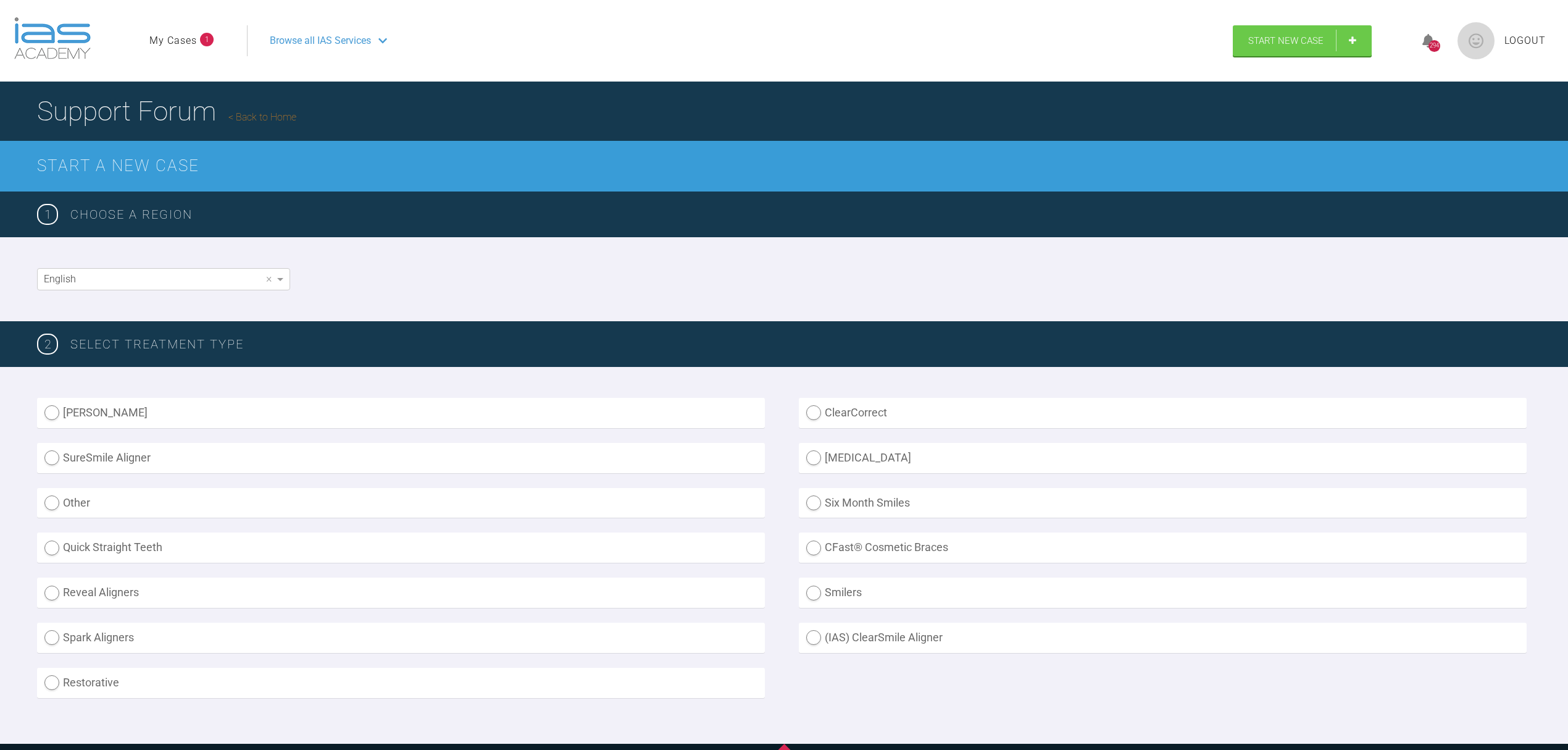
click at [810, 626] on label "(IAS) ClearSmile Aligner" at bounding box center [1162, 637] width 728 height 30
radio Aligner "true"
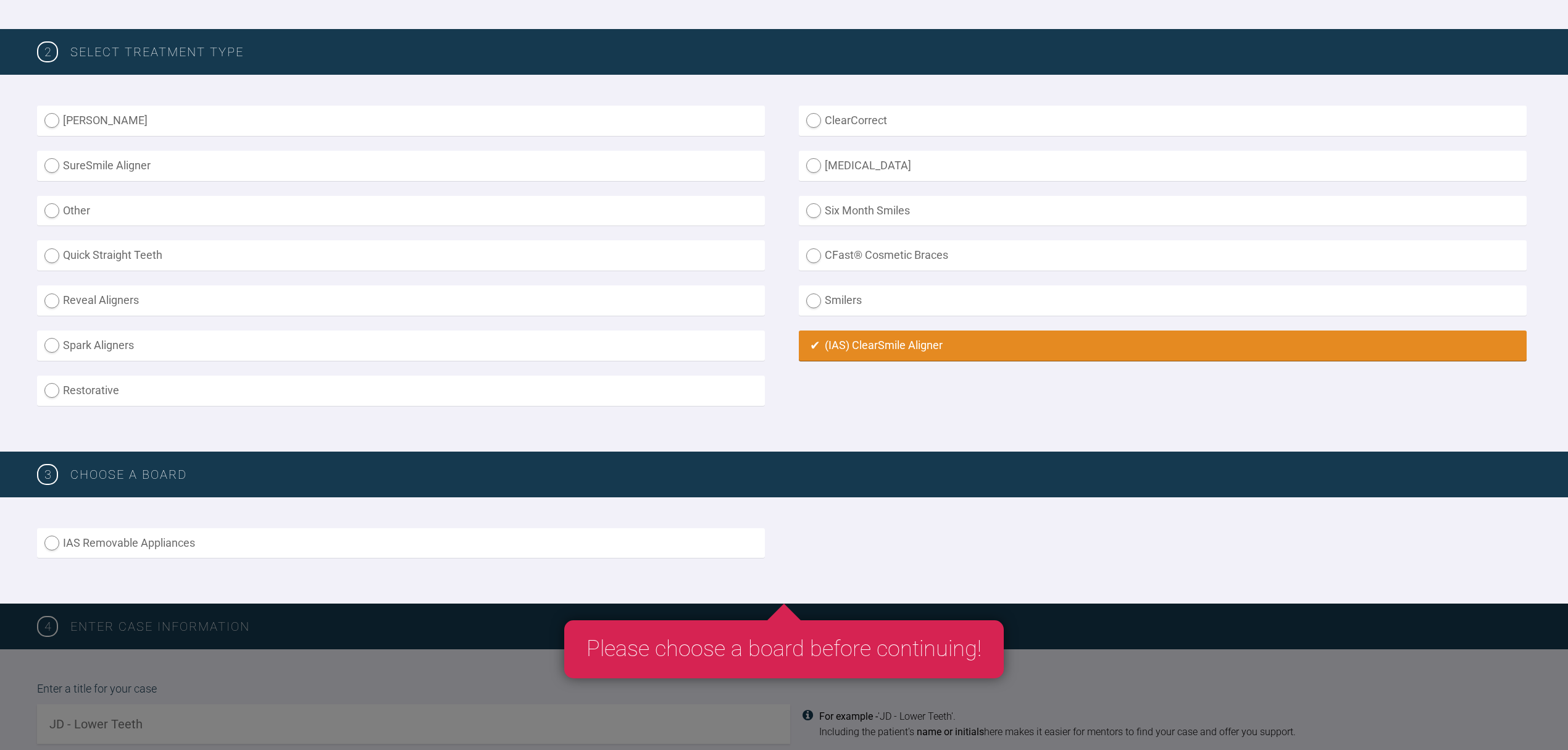
scroll to position [329, 0]
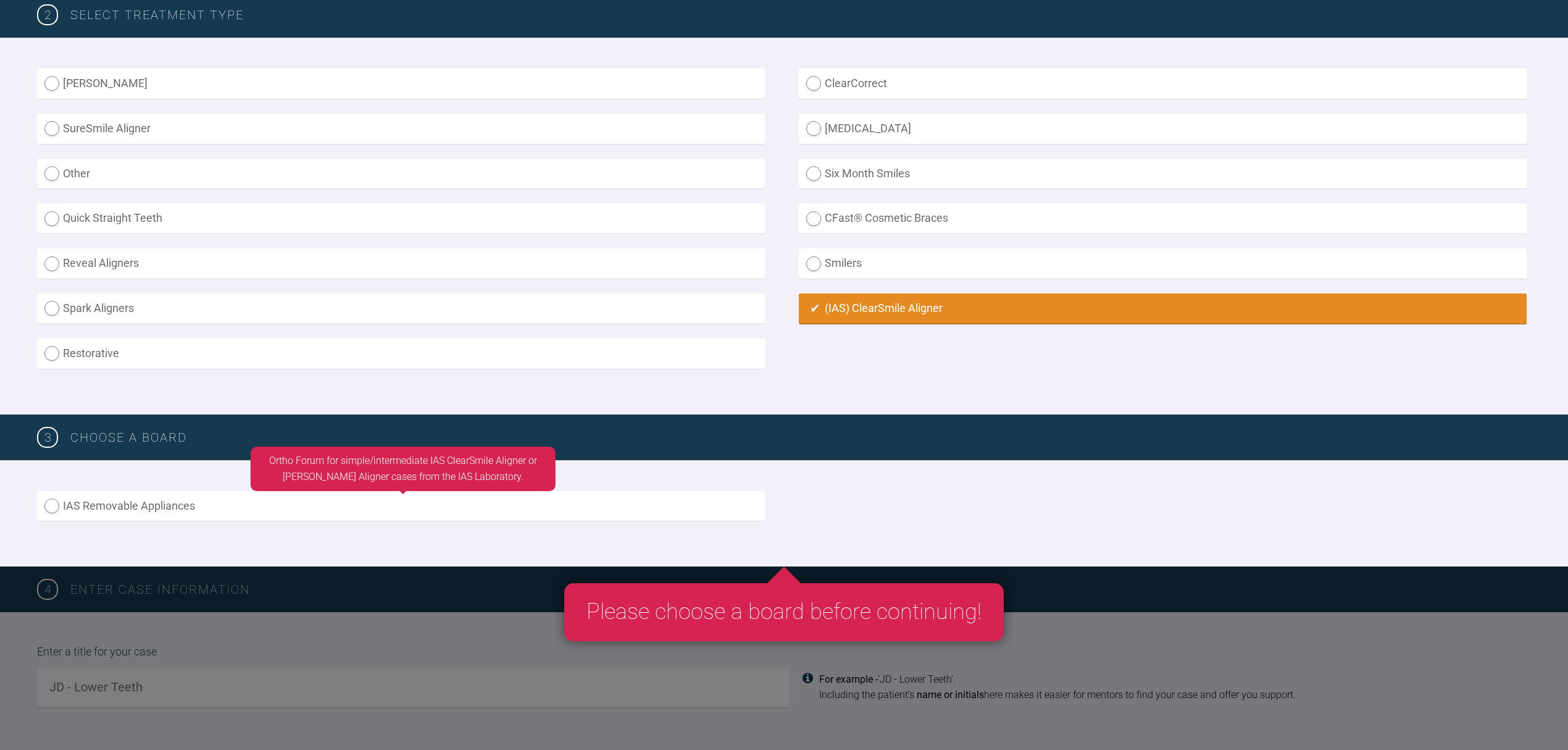
click at [46, 494] on label "IAS Removable Appliances" at bounding box center [401, 506] width 728 height 30
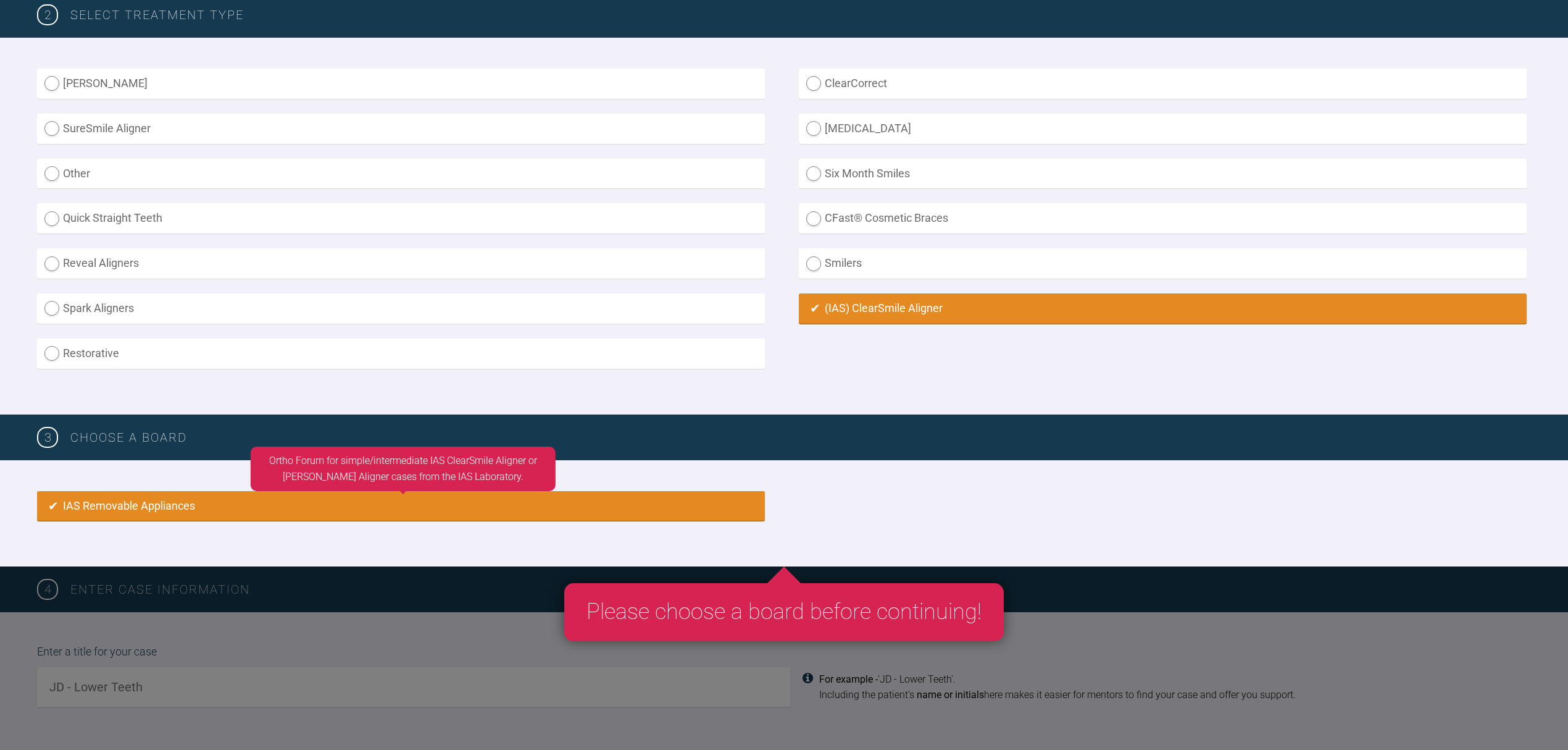
radio input "true"
